Goal: Information Seeking & Learning: Learn about a topic

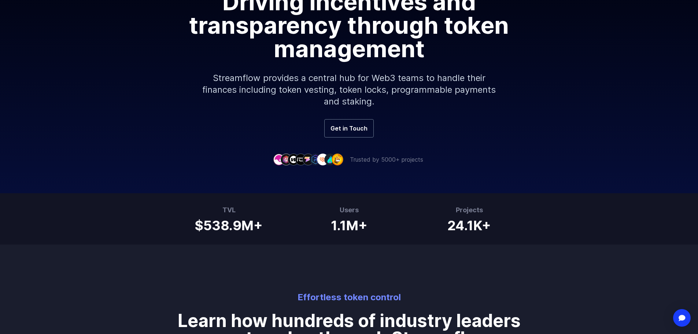
scroll to position [147, 0]
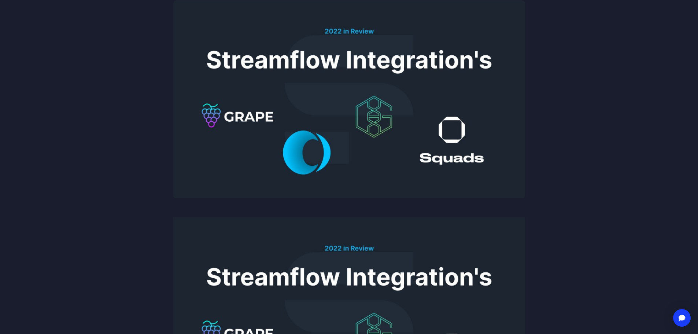
scroll to position [147, 0]
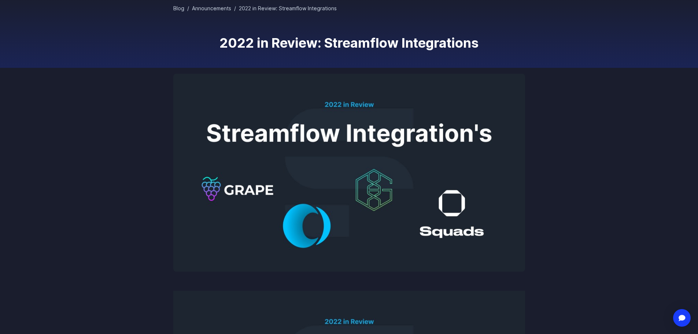
scroll to position [73, 0]
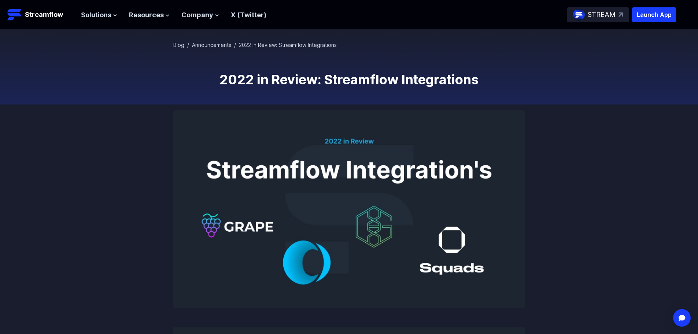
scroll to position [37, 0]
